Goal: Check status: Check status

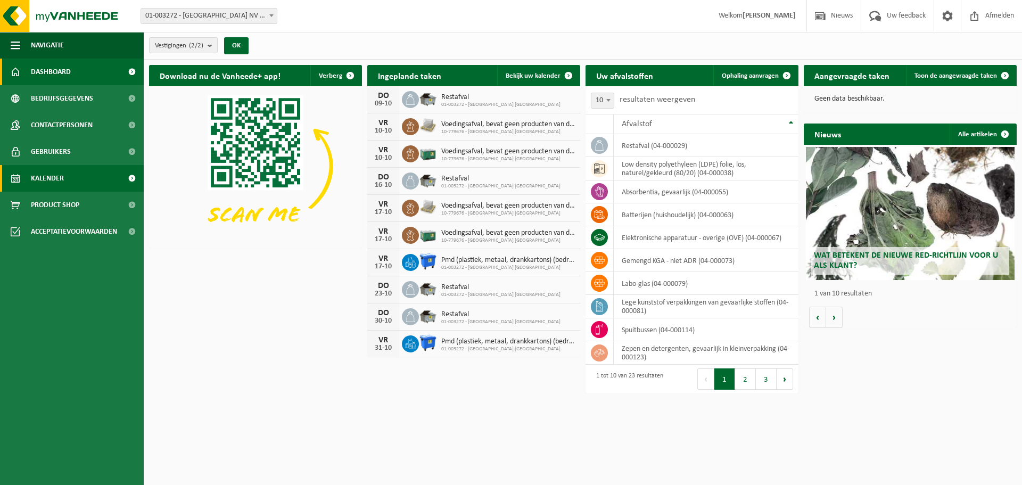
click at [58, 182] on span "Kalender" at bounding box center [47, 178] width 33 height 27
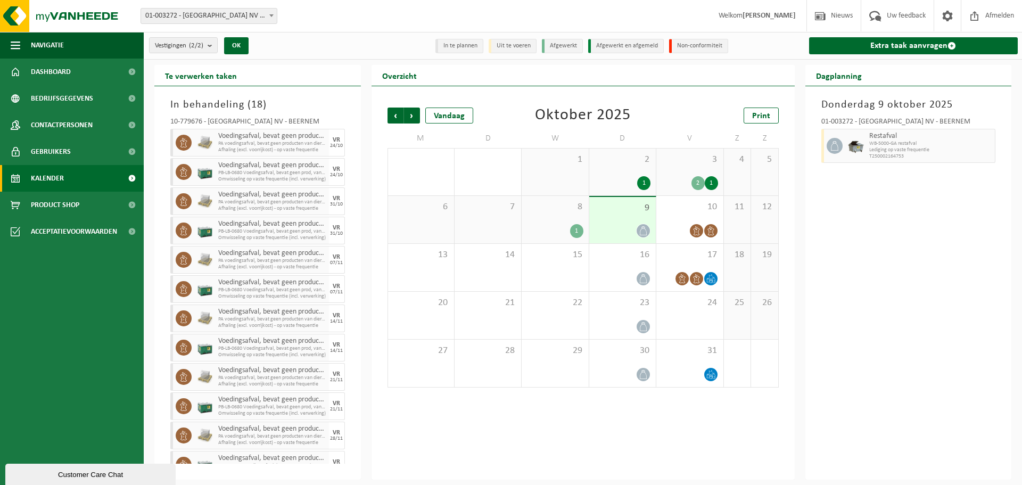
click at [573, 213] on div "8 1" at bounding box center [555, 219] width 67 height 47
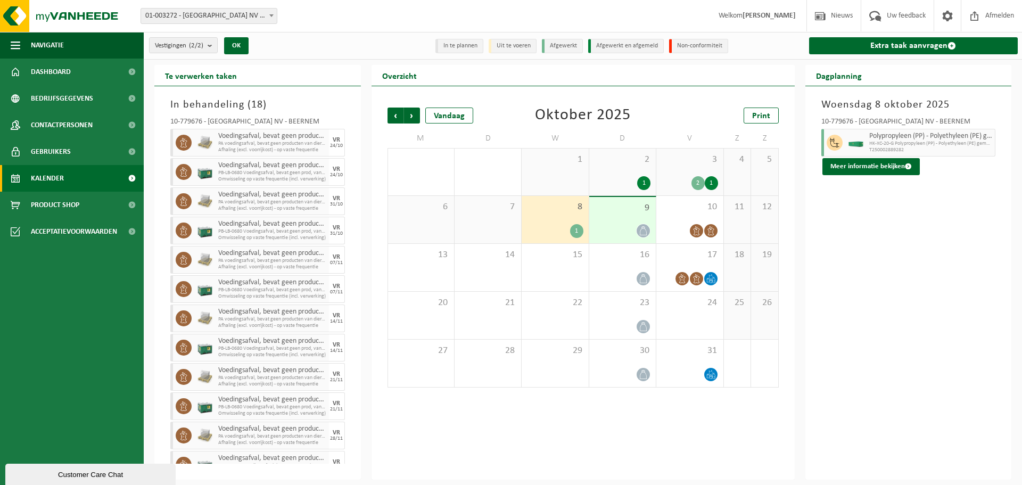
click at [629, 212] on span "9" at bounding box center [623, 208] width 56 height 12
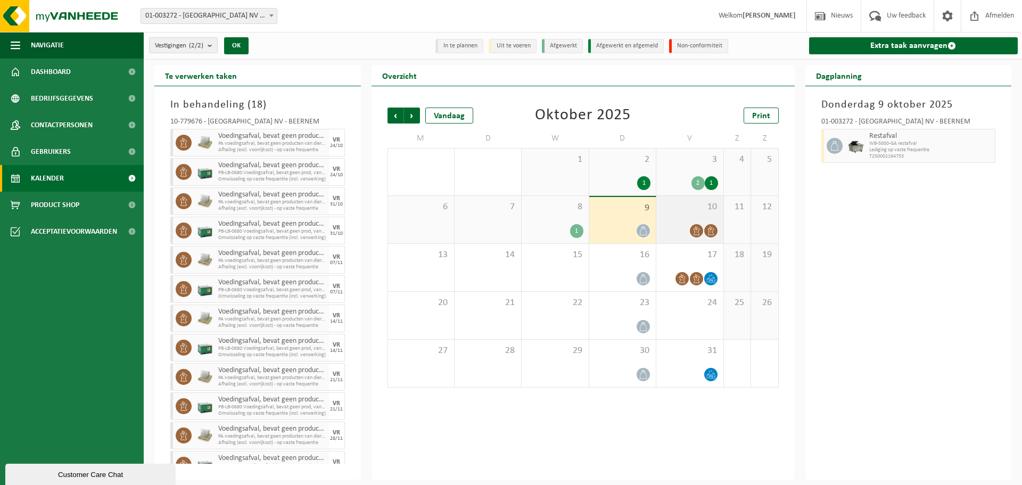
click at [677, 208] on span "10" at bounding box center [690, 207] width 56 height 12
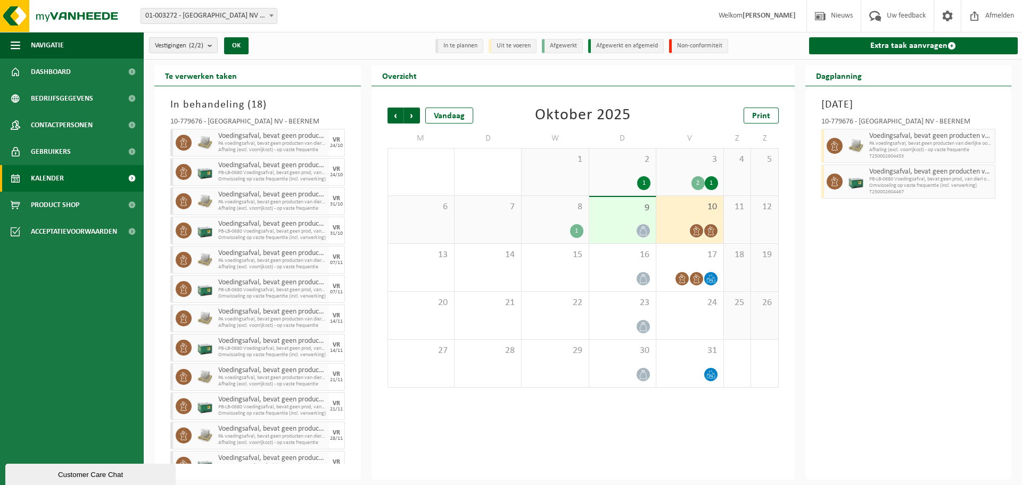
click at [672, 209] on span "10" at bounding box center [690, 207] width 56 height 12
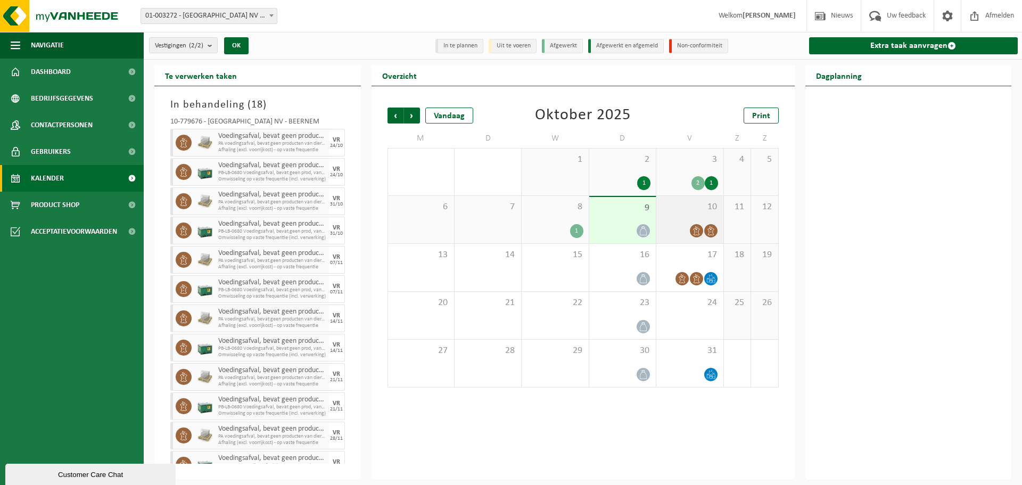
click at [672, 207] on span "10" at bounding box center [690, 207] width 56 height 12
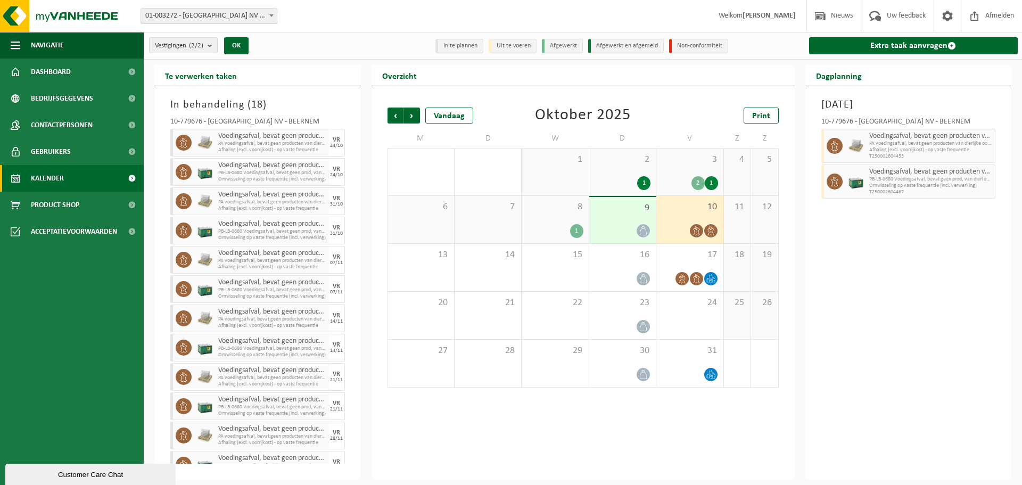
click at [688, 213] on div "10" at bounding box center [689, 219] width 67 height 47
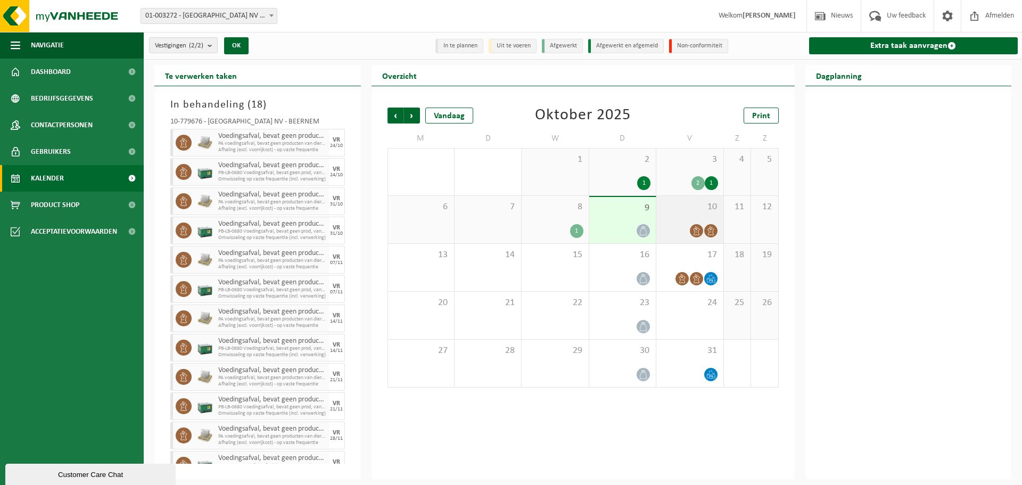
click at [688, 213] on div "10" at bounding box center [689, 219] width 67 height 47
